Goal: Task Accomplishment & Management: Manage account settings

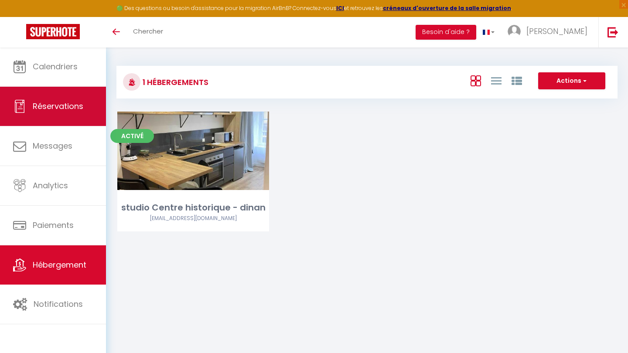
click at [65, 101] on span "Réservations" at bounding box center [58, 106] width 51 height 11
select select "not_cancelled"
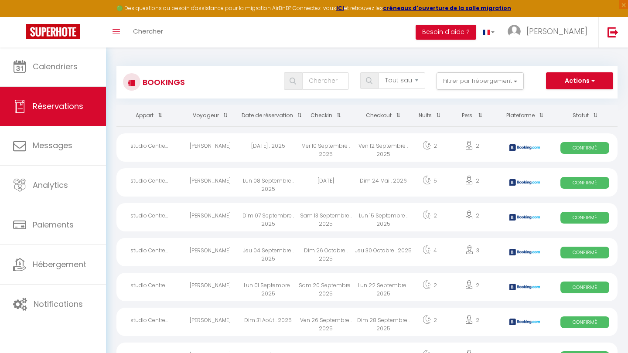
click at [327, 113] on th "Checkin" at bounding box center [326, 115] width 58 height 21
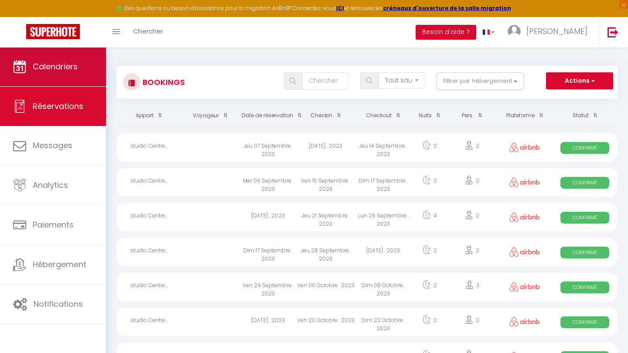
click at [81, 71] on link "Calendriers" at bounding box center [53, 66] width 106 height 39
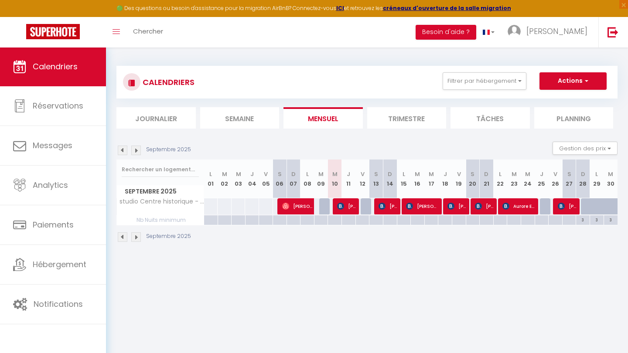
click at [382, 203] on img at bounding box center [381, 206] width 7 height 7
select select "OK"
select select "KO"
select select "0"
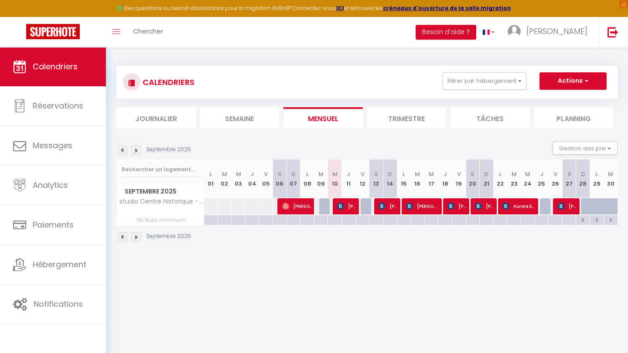
select select "1"
select select
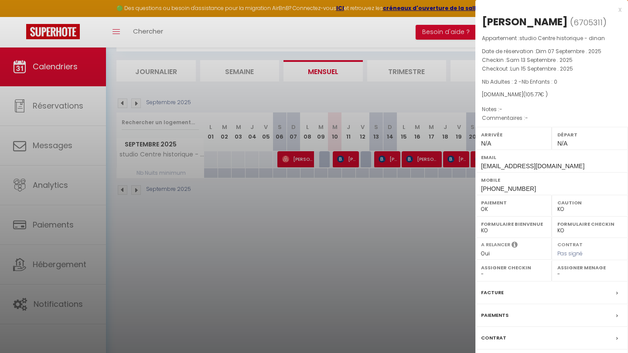
scroll to position [47, 0]
click at [565, 251] on span "Pas signé" at bounding box center [569, 253] width 25 height 7
click at [539, 333] on div "Contrat" at bounding box center [551, 338] width 153 height 23
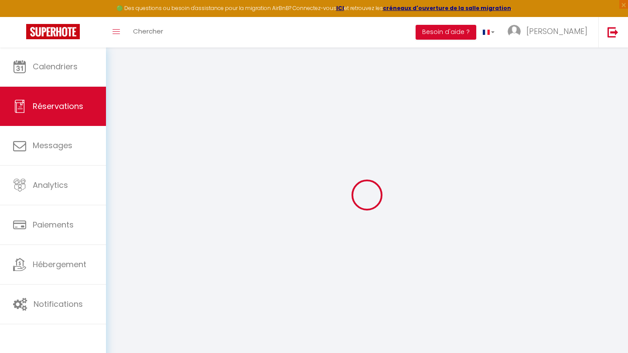
select select
checkbox input "false"
select select
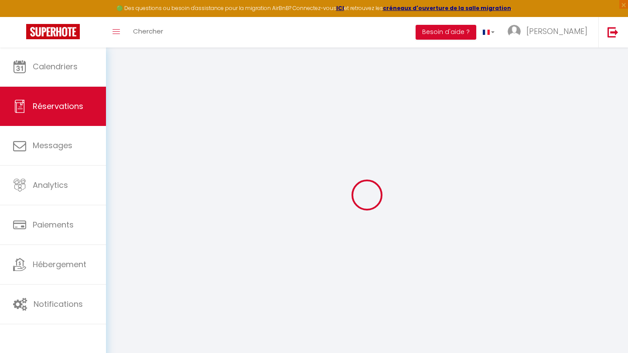
checkbox input "false"
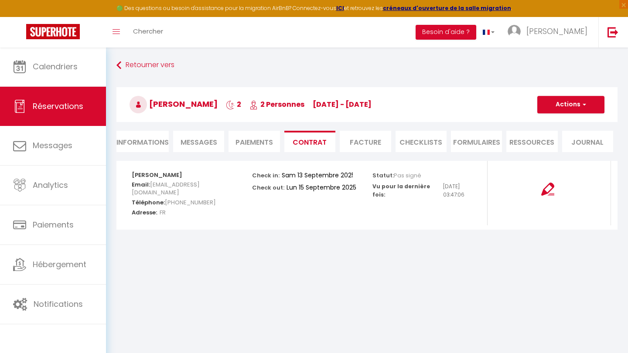
click at [320, 148] on li "Contrat" at bounding box center [309, 141] width 51 height 21
click at [545, 200] on div at bounding box center [547, 193] width 120 height 65
click at [545, 199] on div at bounding box center [547, 193] width 120 height 65
click at [546, 189] on img at bounding box center [547, 189] width 13 height 13
click at [550, 188] on img at bounding box center [547, 189] width 13 height 13
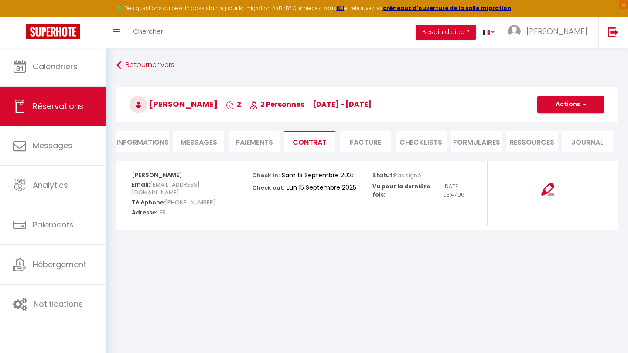
click at [577, 110] on button "Actions" at bounding box center [570, 104] width 67 height 17
click at [584, 131] on link "Envoyer le contrat" at bounding box center [564, 134] width 73 height 11
type input "[EMAIL_ADDRESS][DOMAIN_NAME]"
select select "fr"
type input "Votre contrat 6705311 - studio Centre historique - dinan"
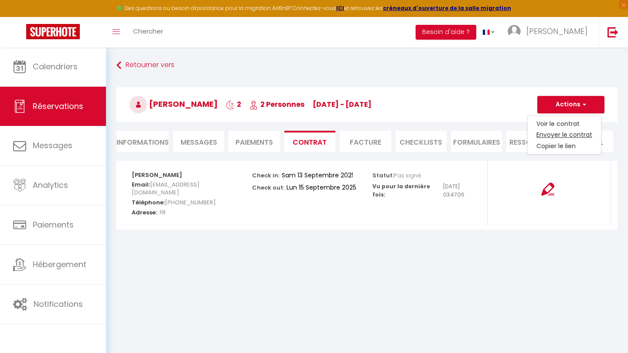
type textarea "Bonjour, Nous vous invitons à cliquer sur le lien suivant pour signer votre con…"
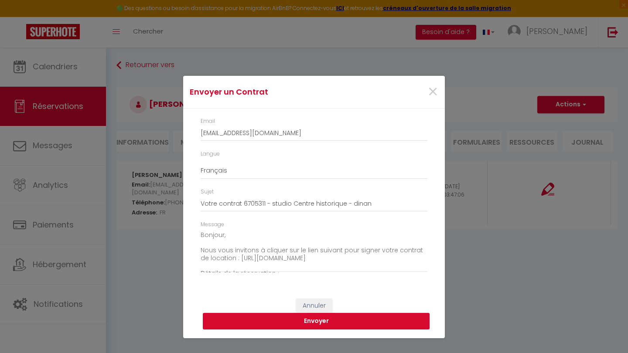
click at [339, 320] on button "Envoyer" at bounding box center [316, 321] width 227 height 17
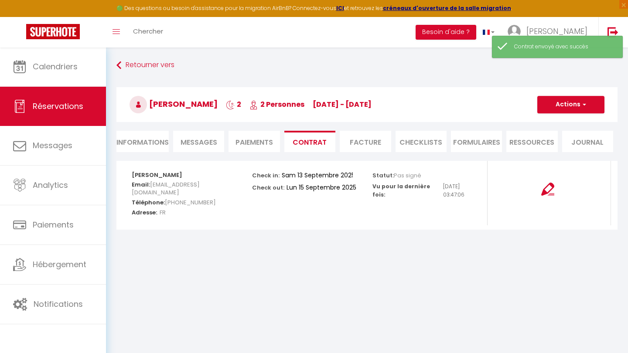
click at [580, 95] on h3 "Michel RAE 2 2 Personnes sa 13 Sep - lu 15 Sep" at bounding box center [366, 104] width 501 height 35
click at [580, 99] on button "Actions" at bounding box center [570, 104] width 67 height 17
click at [409, 293] on body "🟢 Des questions ou besoin d'assistance pour la migration AirBnB? Connectez-vous…" at bounding box center [314, 223] width 628 height 353
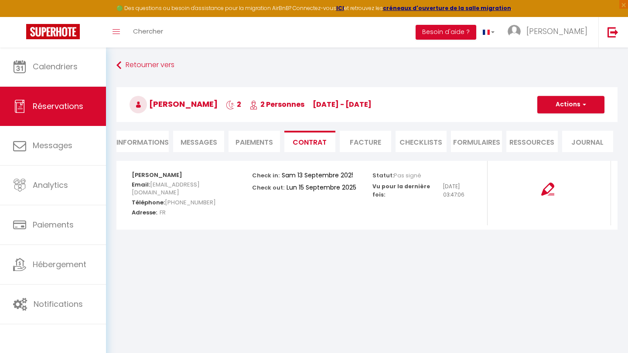
click at [256, 141] on li "Paiements" at bounding box center [253, 141] width 51 height 21
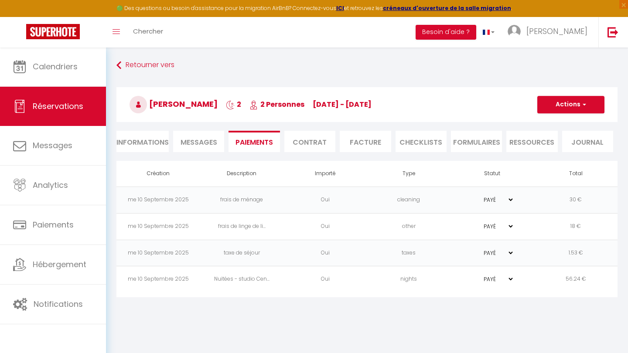
click at [153, 143] on li "Informations" at bounding box center [142, 141] width 52 height 21
select select
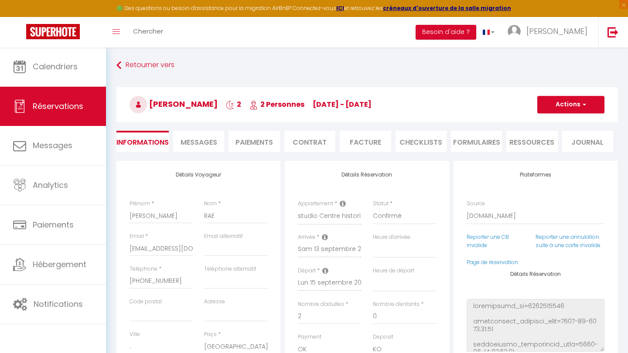
click at [205, 139] on span "Messages" at bounding box center [198, 142] width 37 height 10
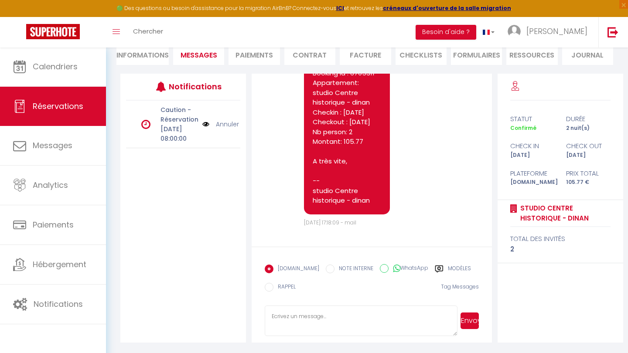
scroll to position [532, 0]
click at [336, 317] on textarea at bounding box center [361, 321] width 192 height 31
type textarea "[STREET_ADDRESS]"
click at [472, 318] on button "Envoyer" at bounding box center [469, 321] width 18 height 17
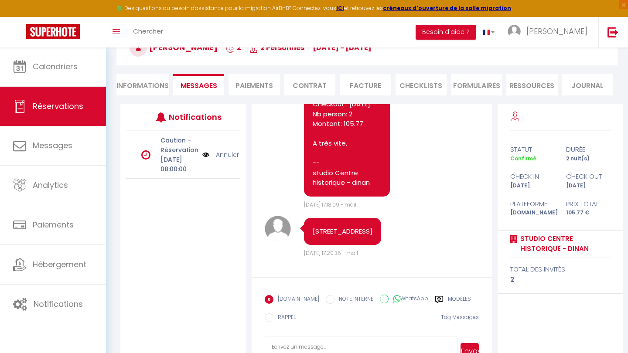
scroll to position [67, 0]
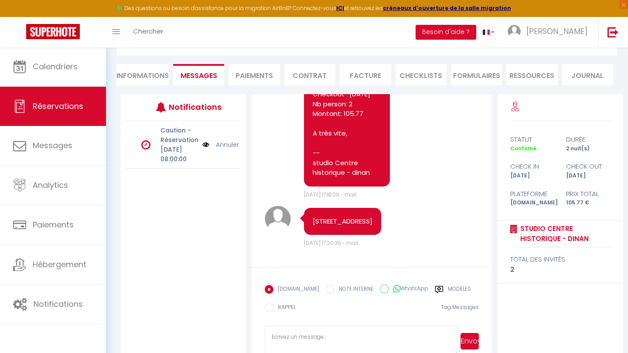
click at [255, 76] on li "Paiements" at bounding box center [253, 74] width 51 height 21
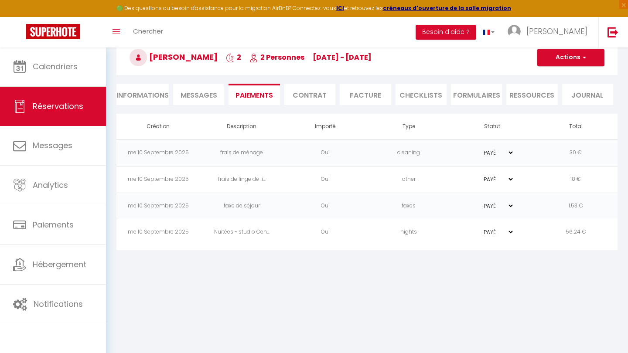
click at [145, 94] on li "Informations" at bounding box center [142, 94] width 52 height 21
select select
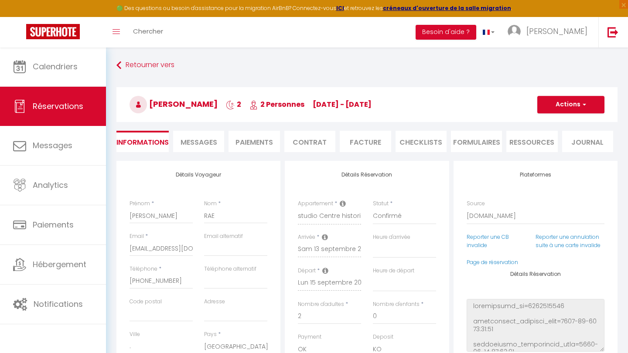
click at [221, 142] on li "Messages" at bounding box center [198, 141] width 51 height 21
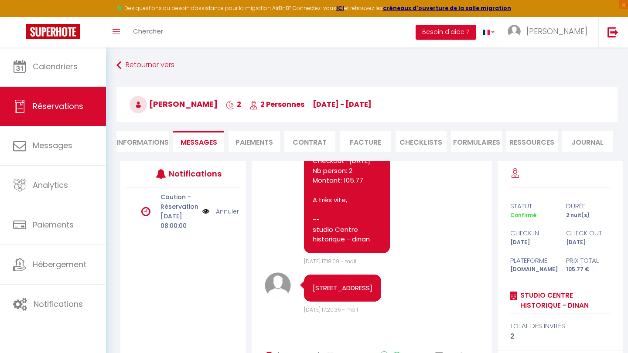
click at [155, 141] on li "Informations" at bounding box center [142, 141] width 52 height 21
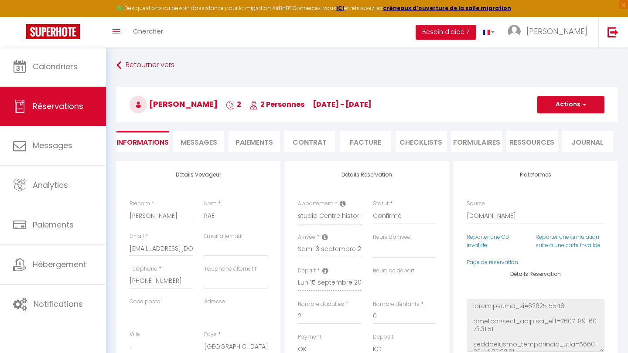
select select
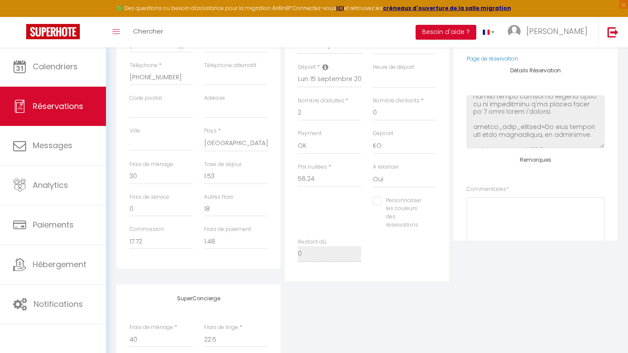
scroll to position [280, 0]
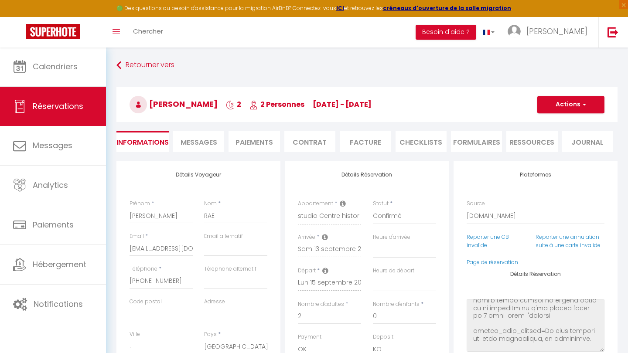
select select
checkbox input "false"
click at [317, 134] on li "Contrat" at bounding box center [309, 141] width 51 height 21
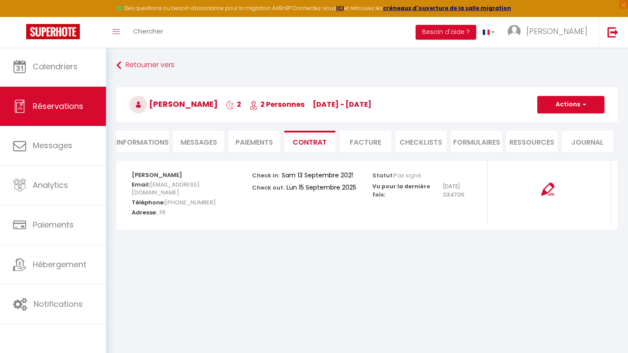
select select
click at [150, 146] on li "Informations" at bounding box center [142, 141] width 52 height 21
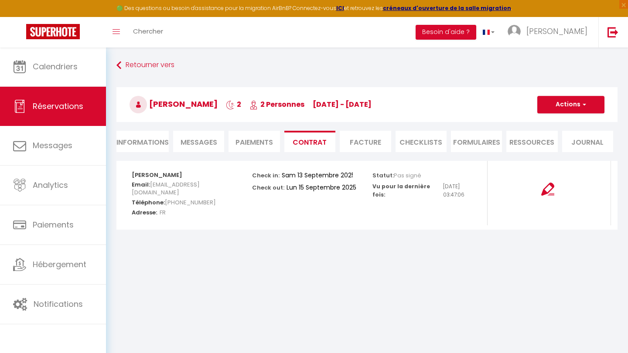
select select
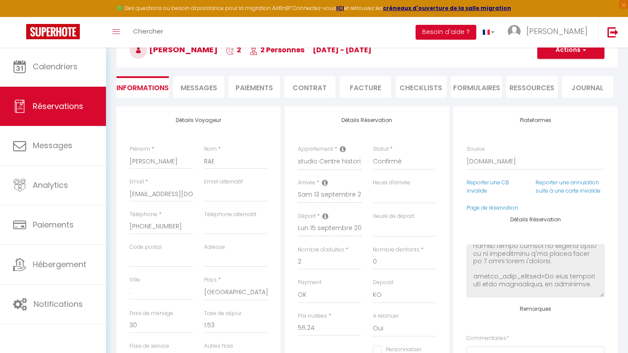
scroll to position [65, 0]
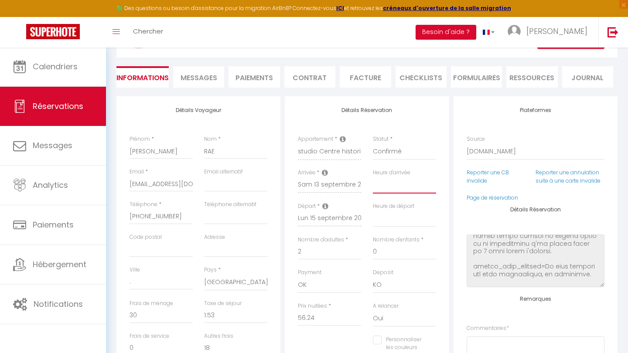
select select "16:30"
select select
checkbox input "false"
select select "16:30"
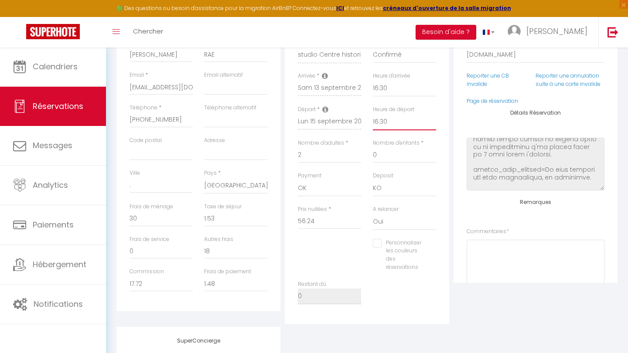
scroll to position [93, 0]
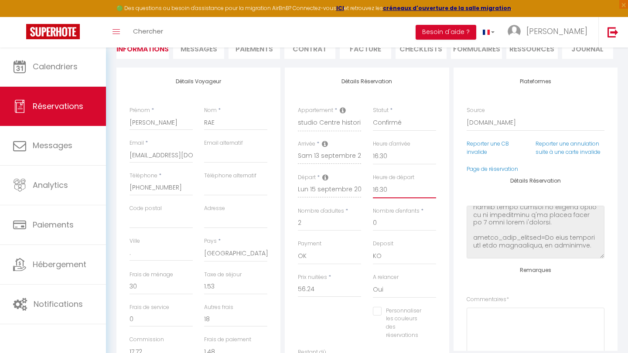
checkbox input "false"
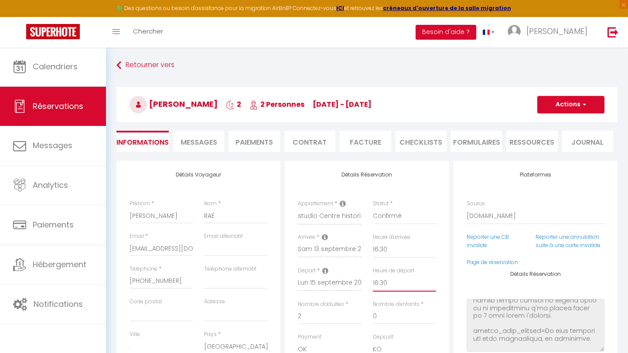
scroll to position [0, 0]
click at [579, 103] on button "Actions" at bounding box center [570, 104] width 67 height 17
click at [552, 124] on link "Enregistrer" at bounding box center [562, 123] width 69 height 11
select select "not_cancelled"
